Goal: Register for event/course

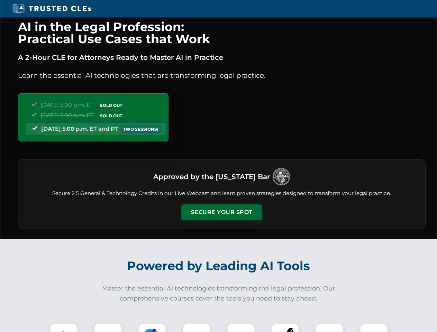
click at [221, 212] on button "Secure Your Spot" at bounding box center [221, 212] width 81 height 16
click at [64, 328] on img at bounding box center [64, 337] width 20 height 20
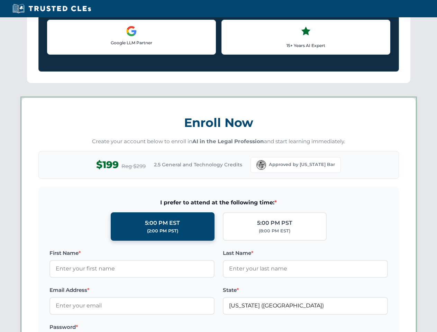
click at [152, 328] on label "Password *" at bounding box center [131, 327] width 165 height 8
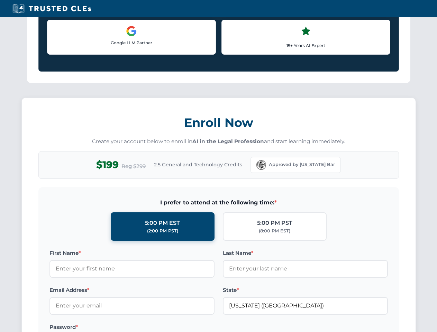
scroll to position [679, 0]
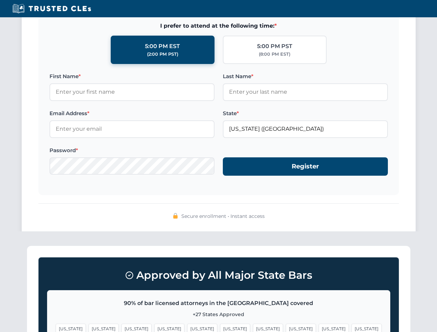
click at [319, 328] on span "[US_STATE]" at bounding box center [334, 329] width 30 height 10
